Goal: Find specific page/section: Find specific page/section

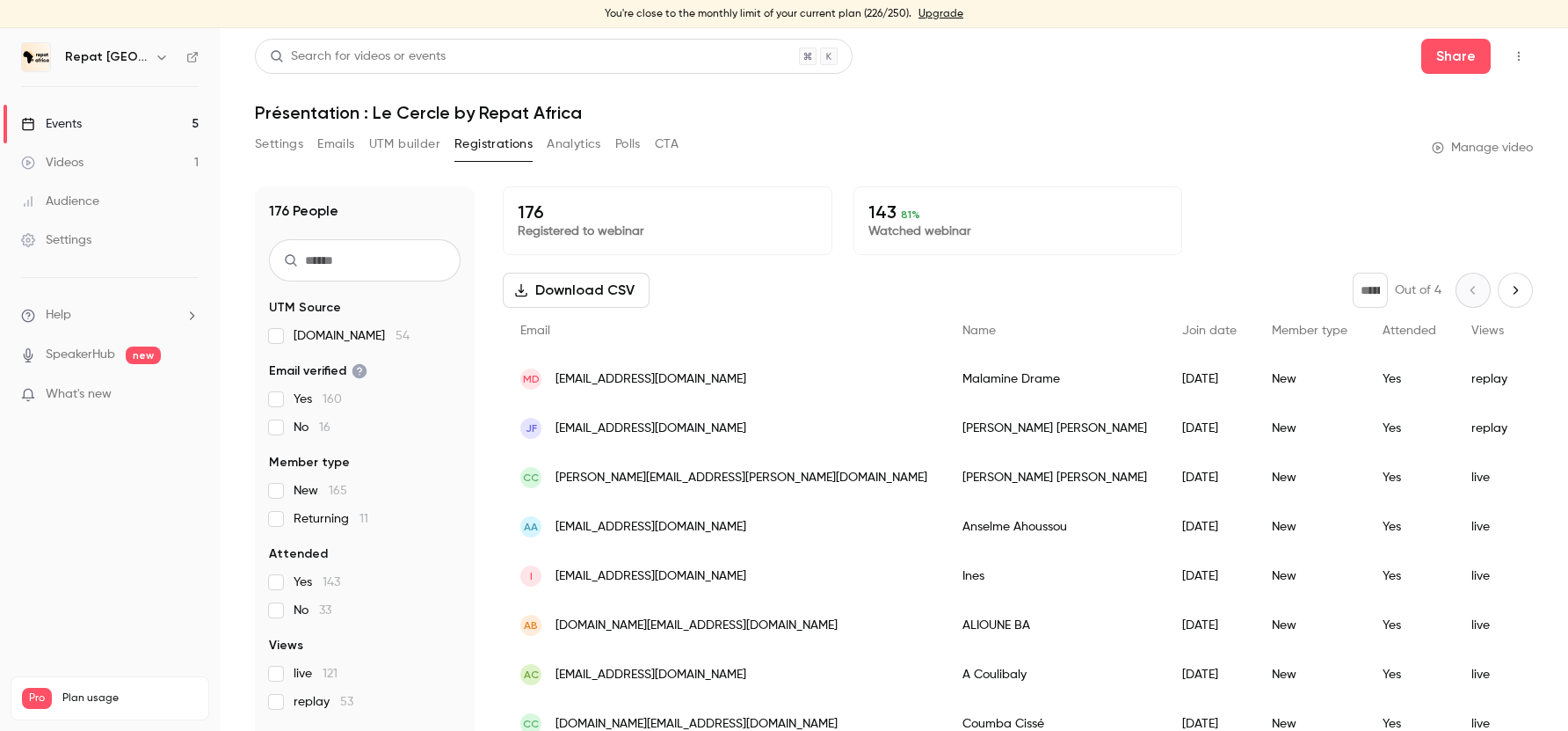
click at [74, 116] on div "Events" at bounding box center [50, 124] width 60 height 18
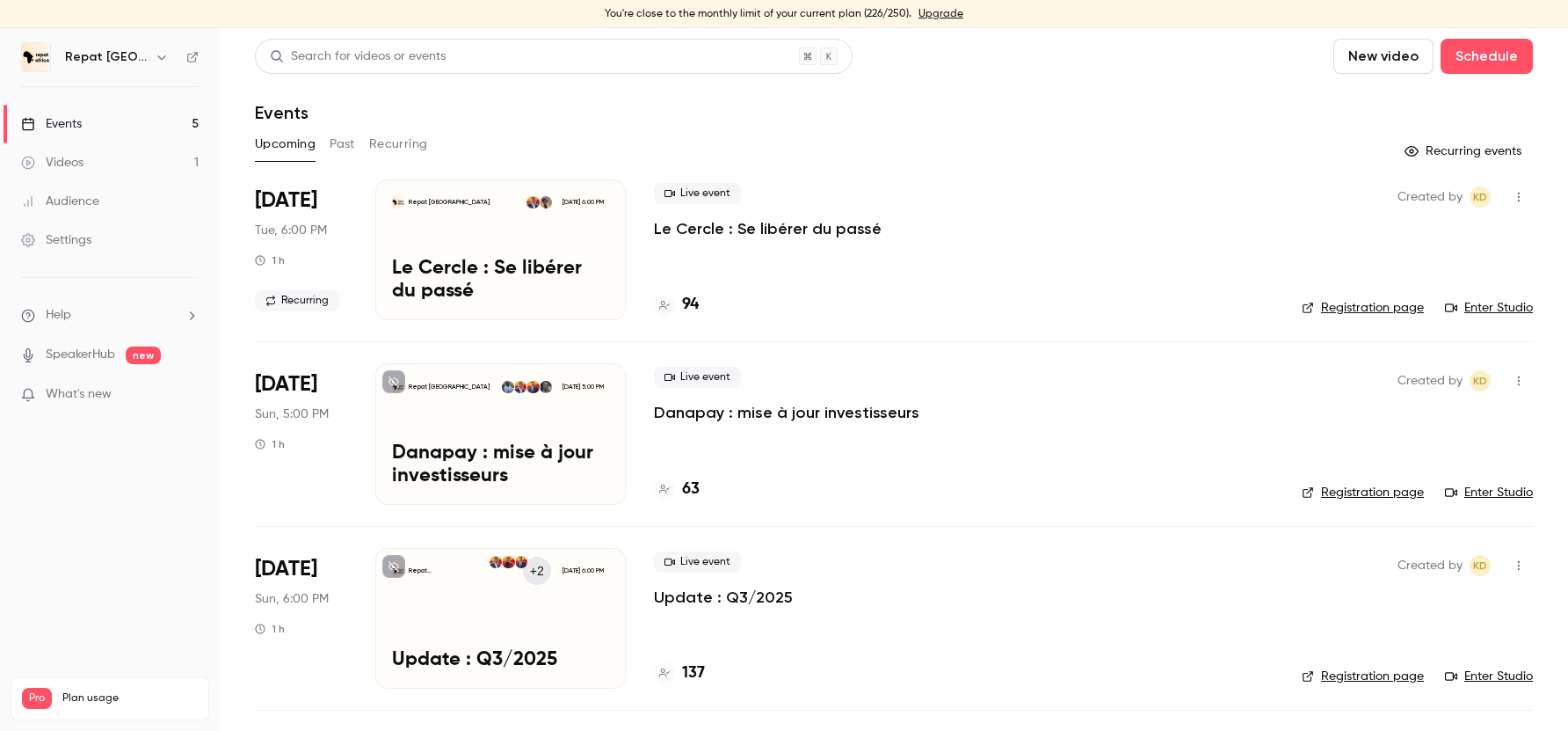
scroll to position [68, 0]
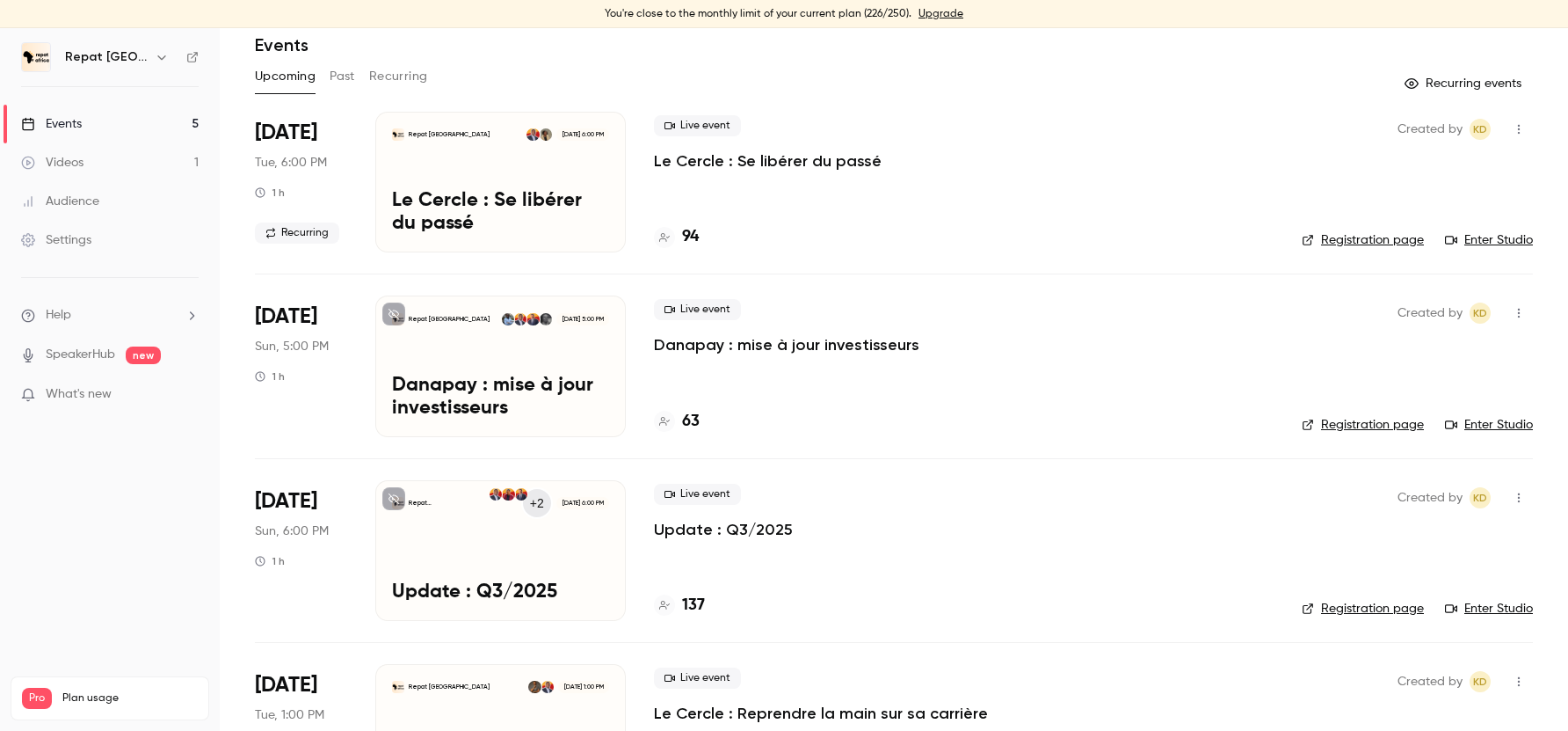
click at [697, 604] on h4 "137" at bounding box center [693, 606] width 23 height 24
